Goal: Task Accomplishment & Management: Manage account settings

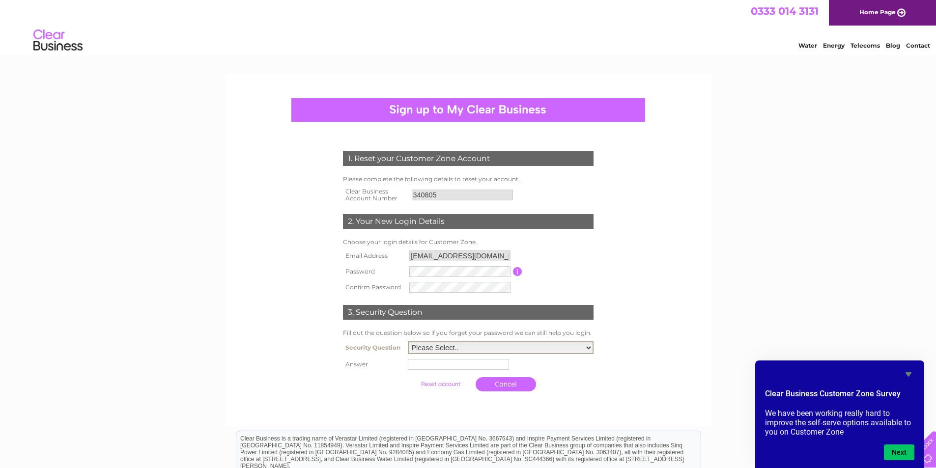
click at [587, 348] on select "Please Select.. In what town or city was your first job? In what town or city d…" at bounding box center [501, 347] width 186 height 13
select select "1"
click at [408, 342] on select "Please Select.. In what town or city was your first job? In what town or city d…" at bounding box center [501, 347] width 186 height 13
click at [468, 367] on input "text" at bounding box center [458, 364] width 101 height 11
type input "Grantham"
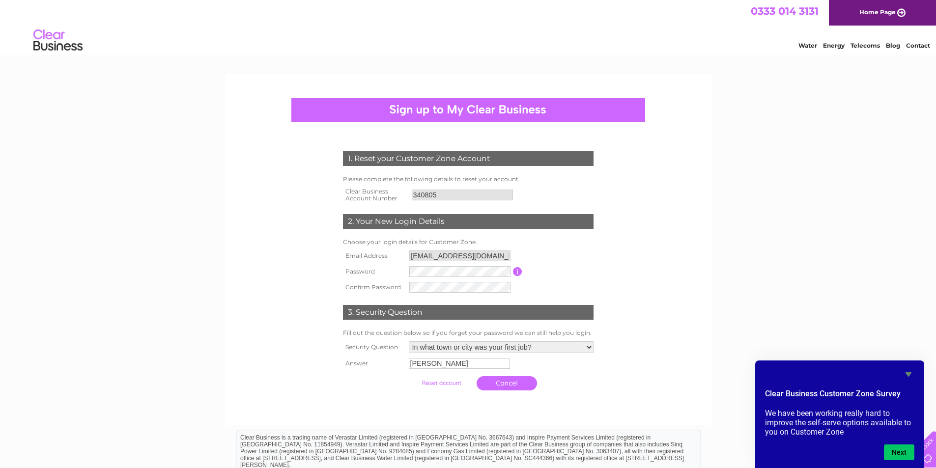
click at [440, 383] on input "submit" at bounding box center [441, 383] width 60 height 14
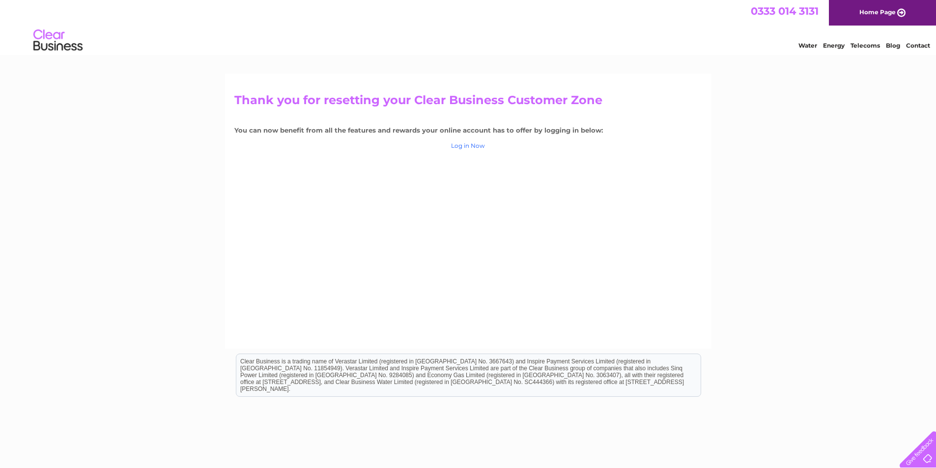
click at [475, 145] on link "Log in Now" at bounding box center [468, 145] width 34 height 7
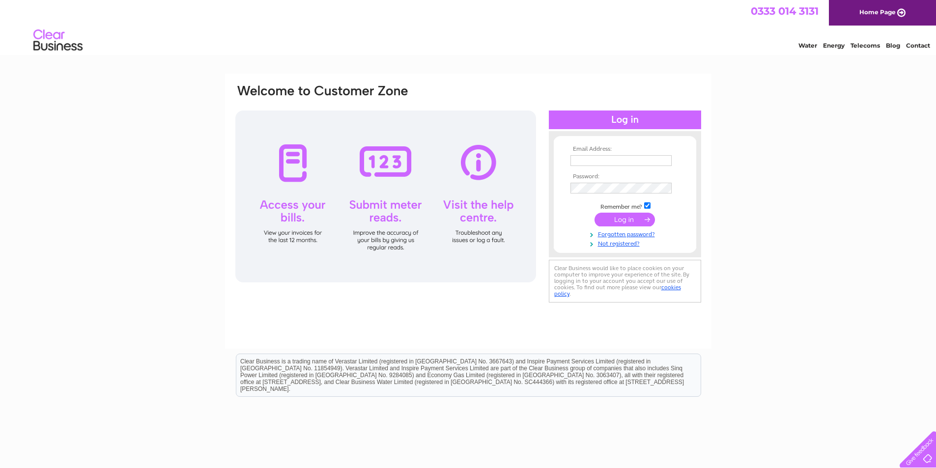
click at [606, 161] on input "text" at bounding box center [620, 160] width 101 height 11
type input "autoclaytrap@aol.com"
click at [621, 225] on input "submit" at bounding box center [624, 220] width 60 height 14
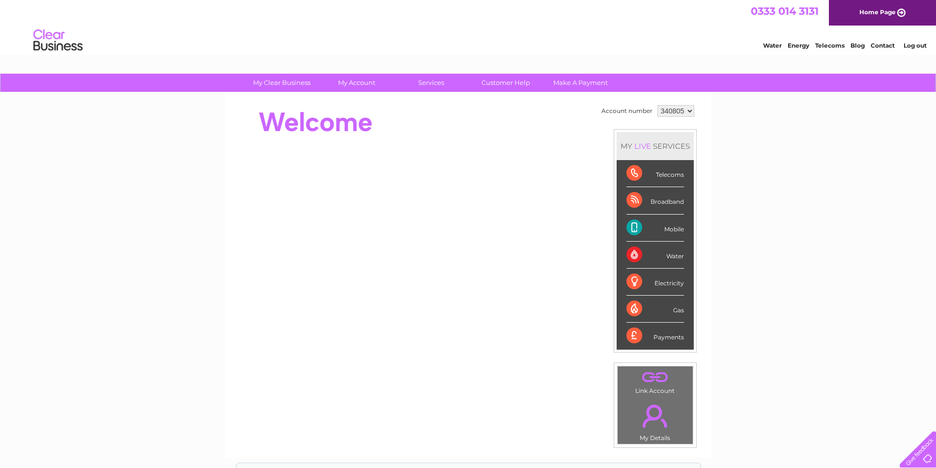
click at [631, 171] on div "Telecoms" at bounding box center [654, 173] width 57 height 27
click at [633, 169] on div "Telecoms" at bounding box center [654, 173] width 57 height 27
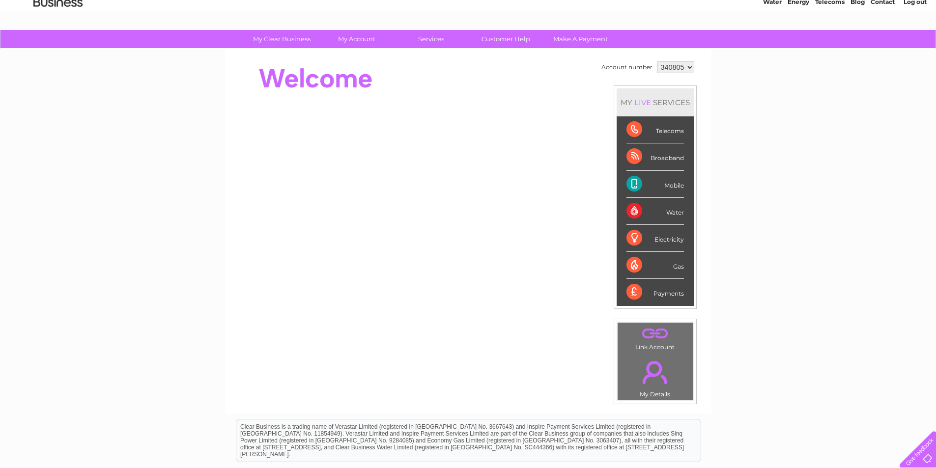
scroll to position [18, 0]
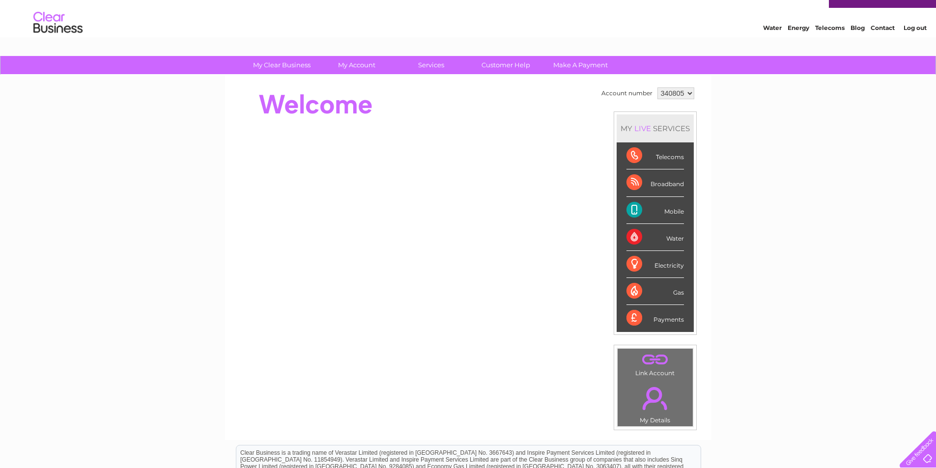
click at [663, 154] on div "Telecoms" at bounding box center [654, 155] width 57 height 27
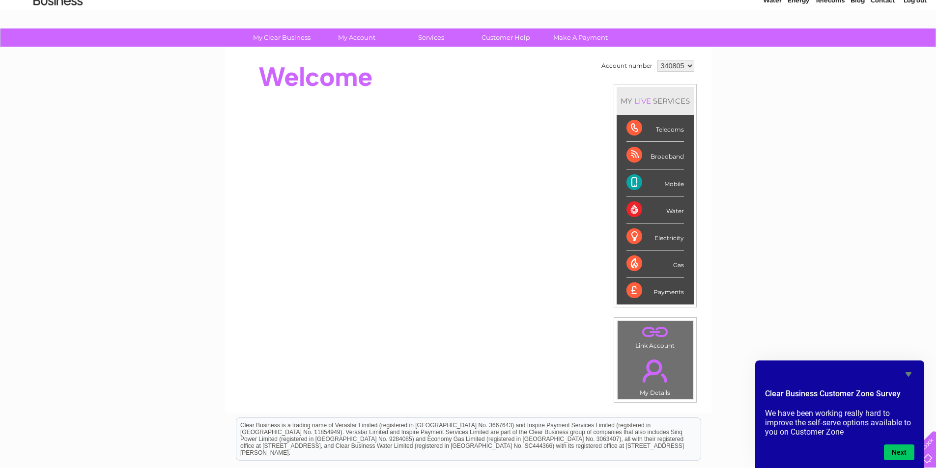
scroll to position [67, 0]
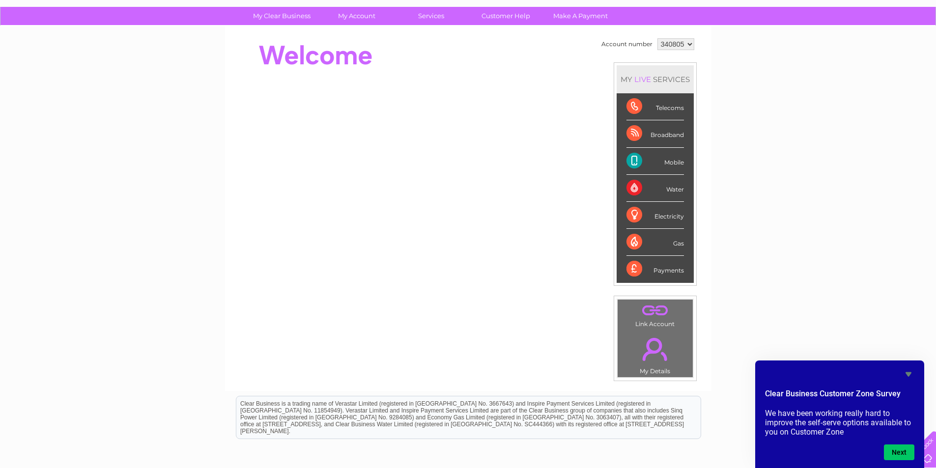
click at [649, 348] on link "." at bounding box center [655, 349] width 70 height 34
click at [687, 46] on select "340805" at bounding box center [675, 44] width 37 height 12
click at [628, 104] on div "Telecoms" at bounding box center [654, 106] width 57 height 27
click at [639, 100] on div "Telecoms" at bounding box center [654, 106] width 57 height 27
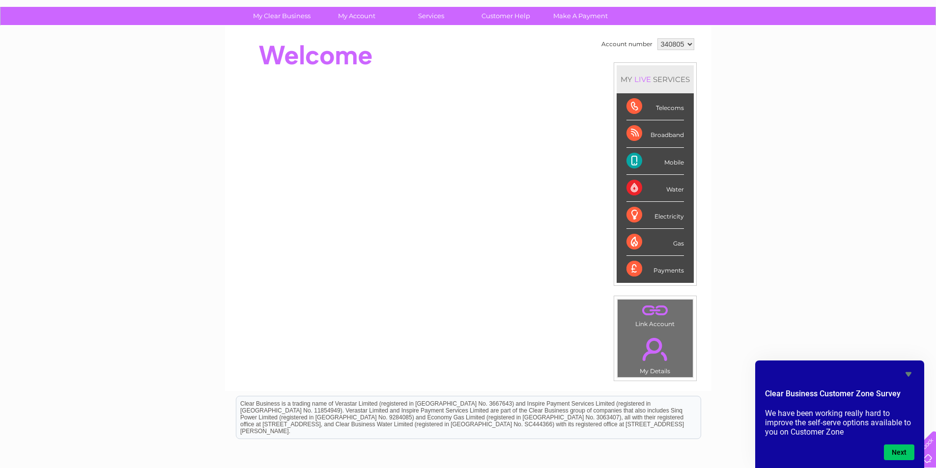
click at [639, 100] on div "Telecoms" at bounding box center [654, 106] width 57 height 27
click at [628, 272] on div "Payments" at bounding box center [654, 269] width 57 height 27
click at [671, 274] on div "Payments" at bounding box center [654, 269] width 57 height 27
click at [658, 269] on div "Payments" at bounding box center [654, 269] width 57 height 27
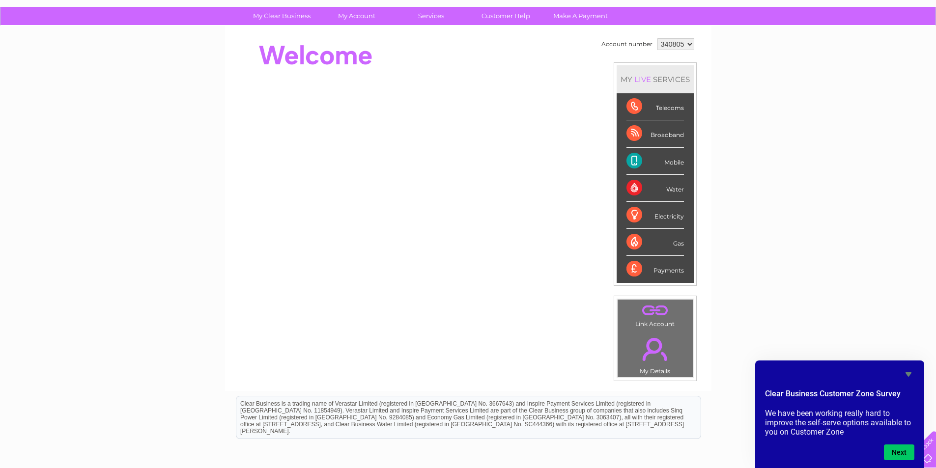
click at [657, 269] on div "Payments" at bounding box center [654, 269] width 57 height 27
click at [677, 269] on div "Payments" at bounding box center [654, 269] width 57 height 27
drag, startPoint x: 677, startPoint y: 269, endPoint x: 750, endPoint y: 252, distance: 75.2
click at [679, 269] on div "Payments" at bounding box center [654, 269] width 57 height 27
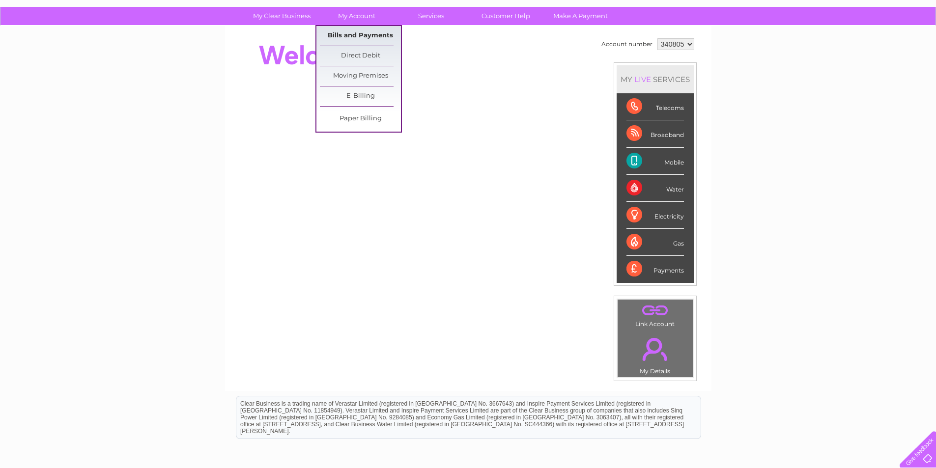
click at [354, 33] on link "Bills and Payments" at bounding box center [360, 36] width 81 height 20
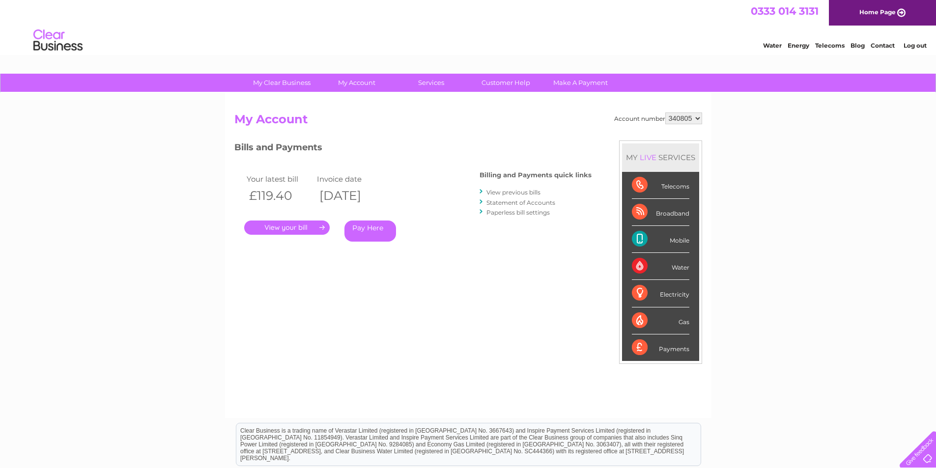
click at [290, 226] on link "." at bounding box center [286, 228] width 85 height 14
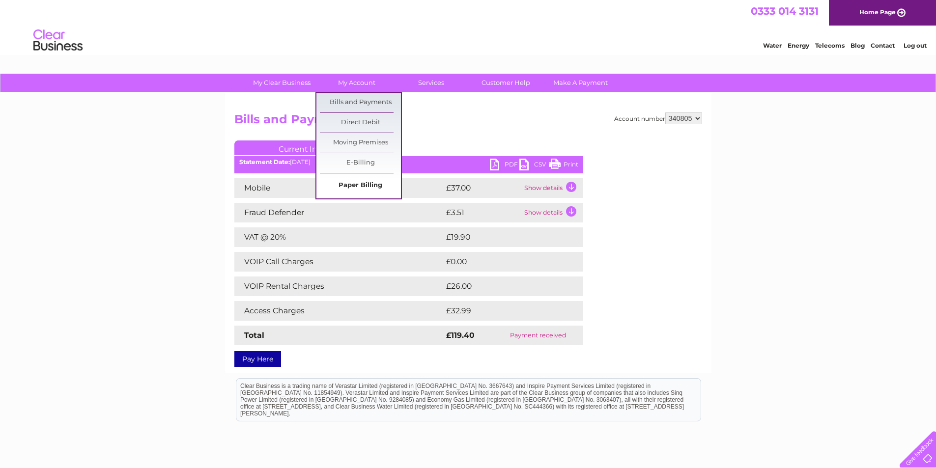
click at [354, 186] on link "Paper Billing" at bounding box center [360, 186] width 81 height 20
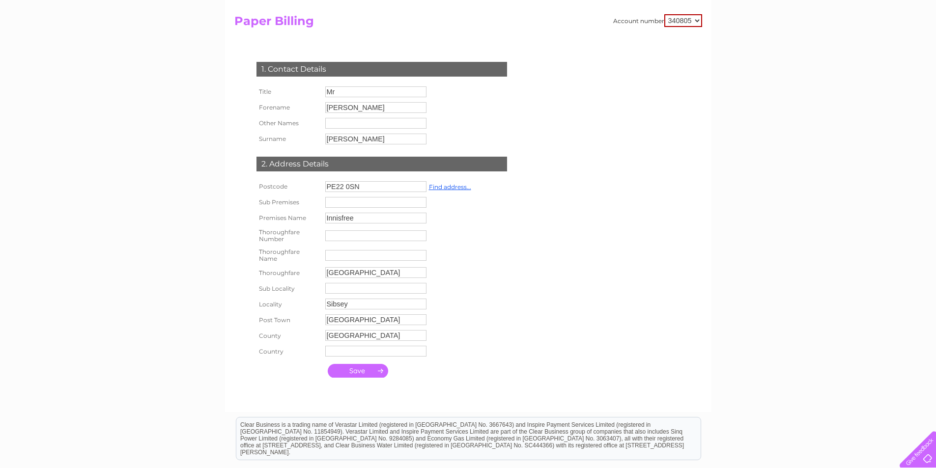
scroll to position [147, 0]
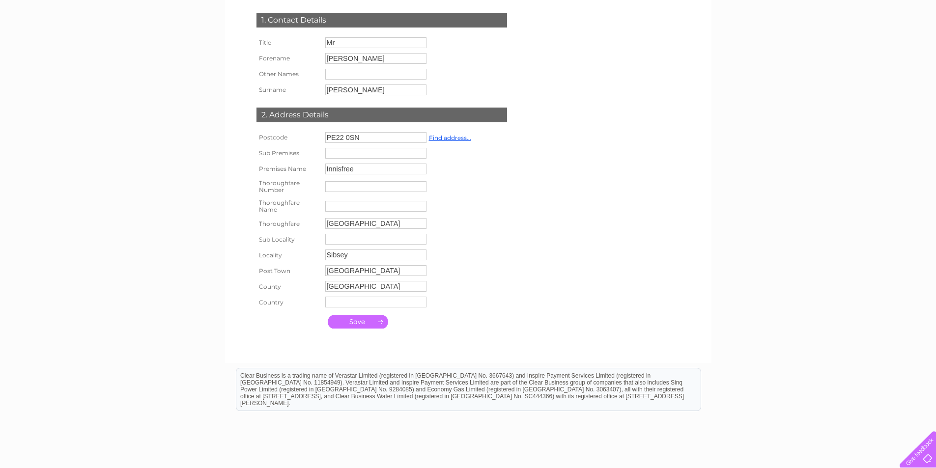
click at [361, 320] on input "submit" at bounding box center [358, 322] width 60 height 14
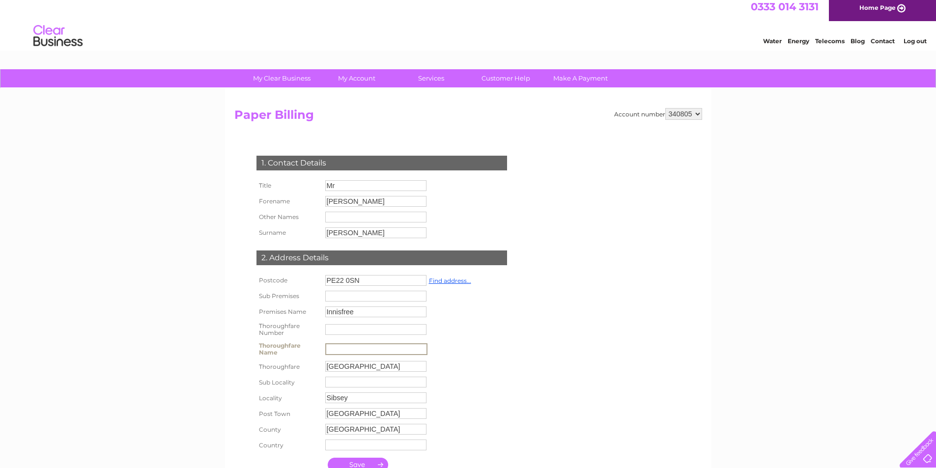
scroll to position [0, 0]
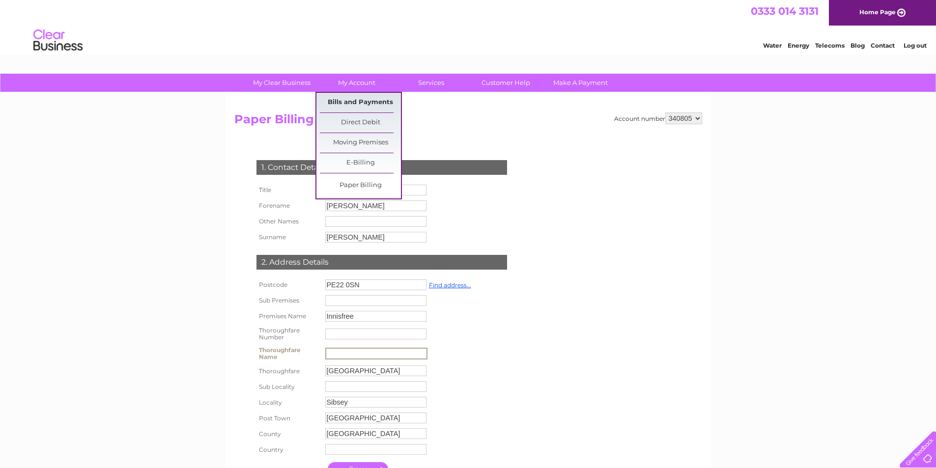
click at [378, 102] on link "Bills and Payments" at bounding box center [360, 103] width 81 height 20
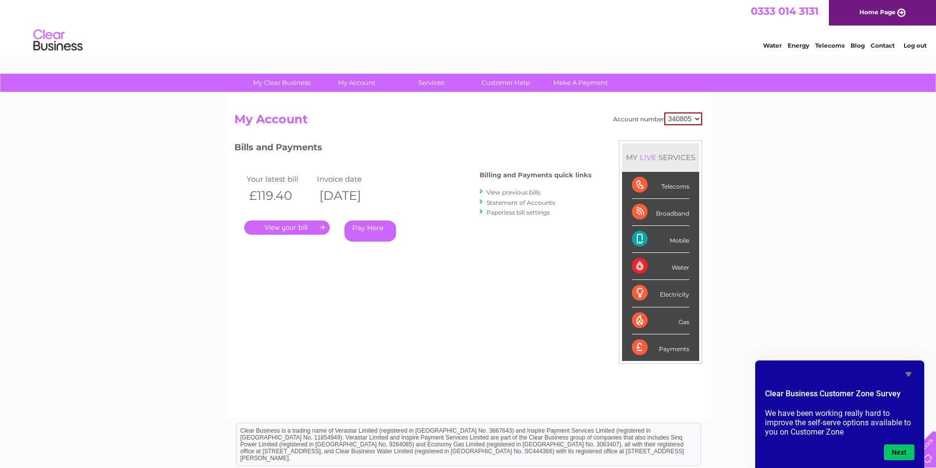
click at [282, 231] on link "." at bounding box center [286, 228] width 85 height 14
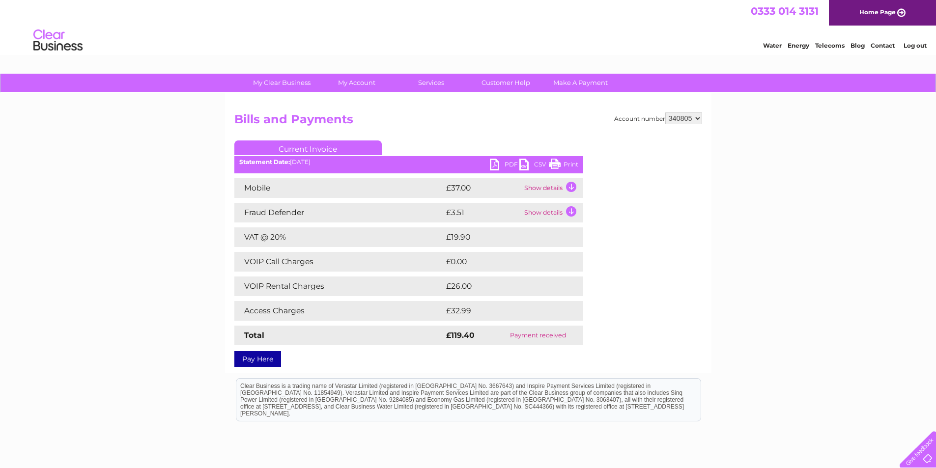
click at [570, 186] on td "Show details" at bounding box center [552, 188] width 61 height 20
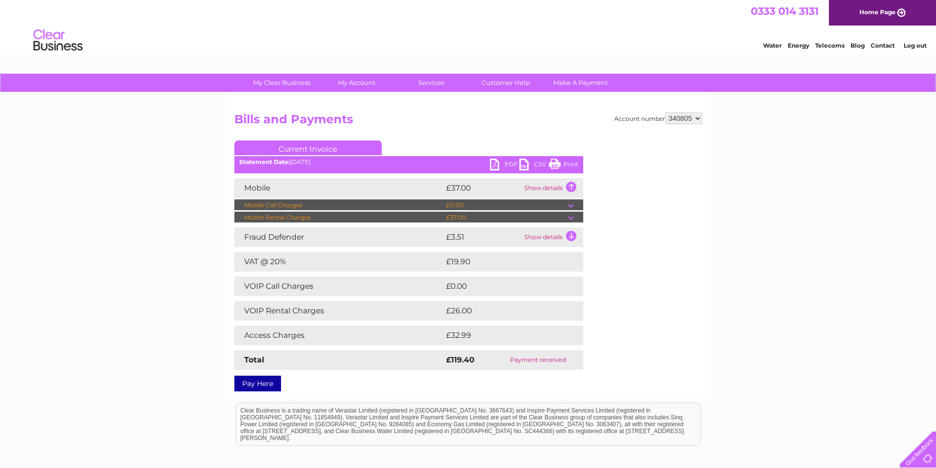
click at [570, 186] on td "Show details" at bounding box center [552, 188] width 61 height 20
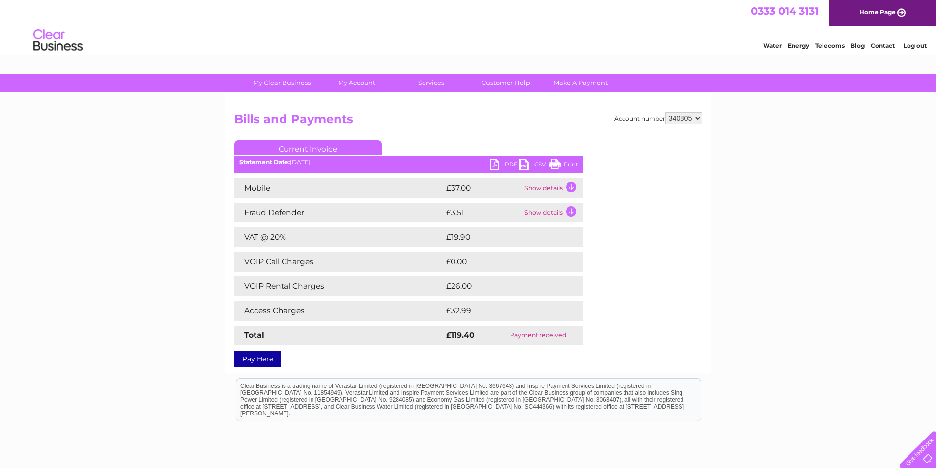
click at [572, 212] on td "Show details" at bounding box center [552, 213] width 61 height 20
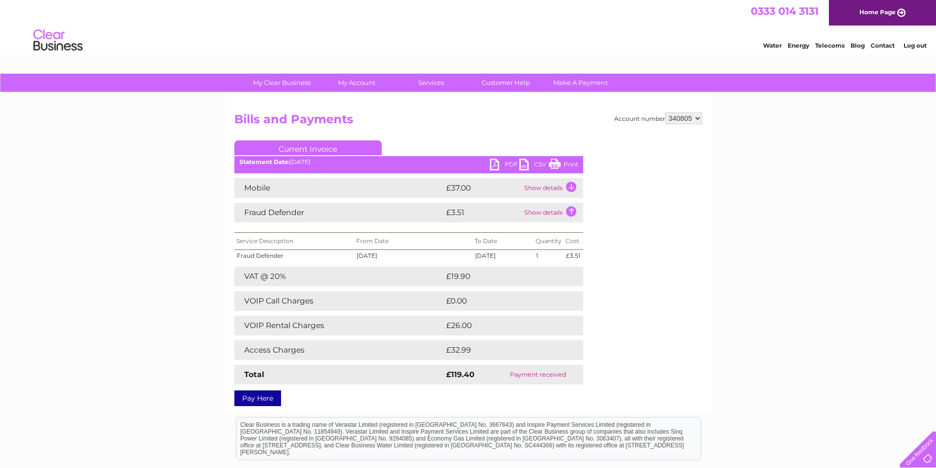
click at [572, 212] on td "Show details" at bounding box center [552, 213] width 61 height 20
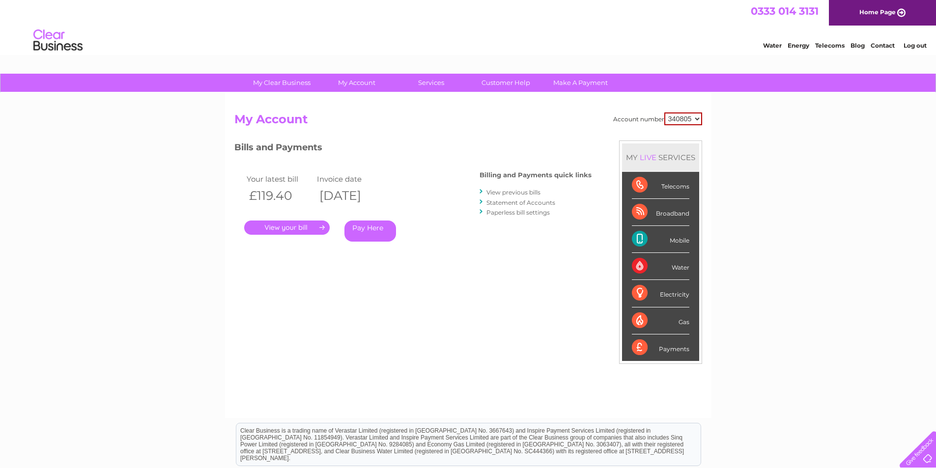
click at [512, 203] on link "Statement of Accounts" at bounding box center [520, 202] width 69 height 7
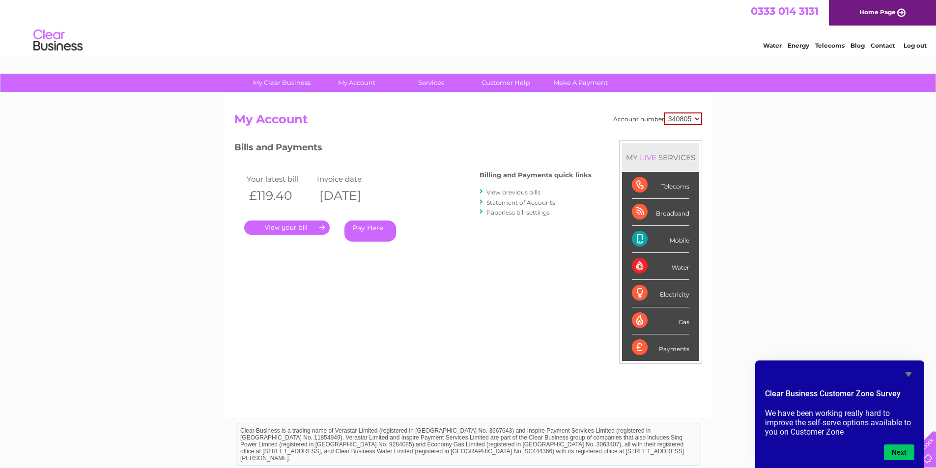
click at [907, 373] on icon "Hide survey" at bounding box center [908, 374] width 6 height 4
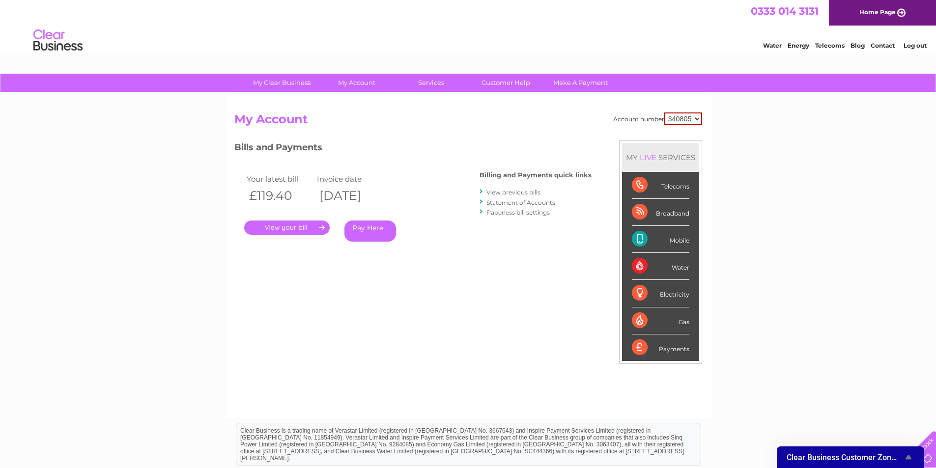
click at [524, 214] on link "Paperless bill settings" at bounding box center [517, 212] width 63 height 7
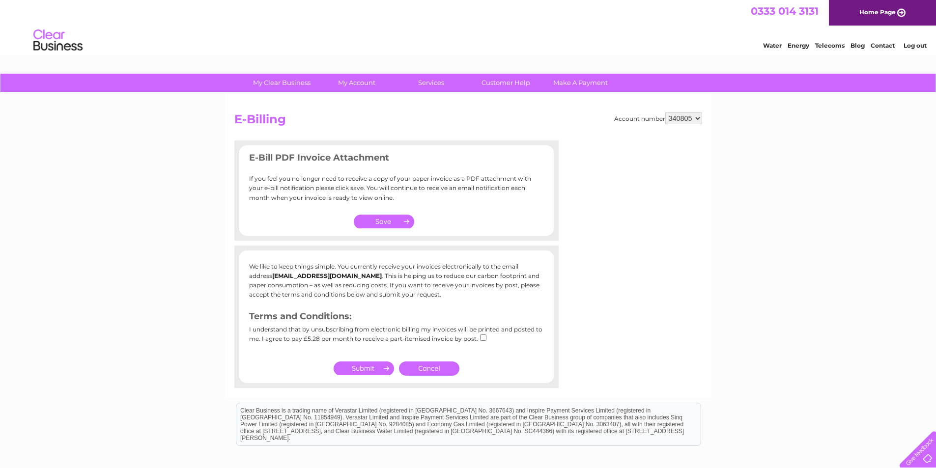
click at [213, 231] on div "My Clear Business Login Details My Details My Preferences Link Account My Accou…" at bounding box center [468, 320] width 936 height 492
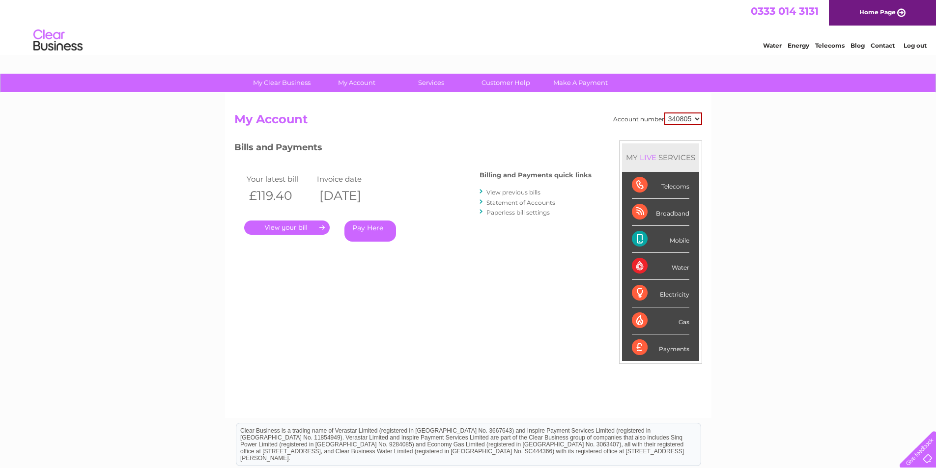
click at [305, 228] on link "." at bounding box center [286, 228] width 85 height 14
